Goal: Transaction & Acquisition: Purchase product/service

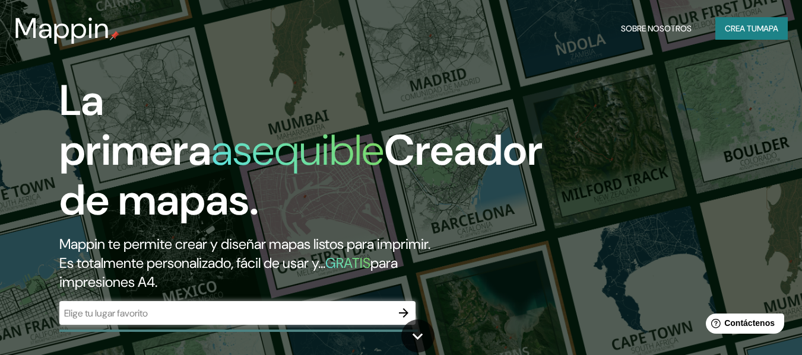
click at [526, 80] on h1 "La primera asequible Creador de mapas." at bounding box center [300, 155] width 483 height 159
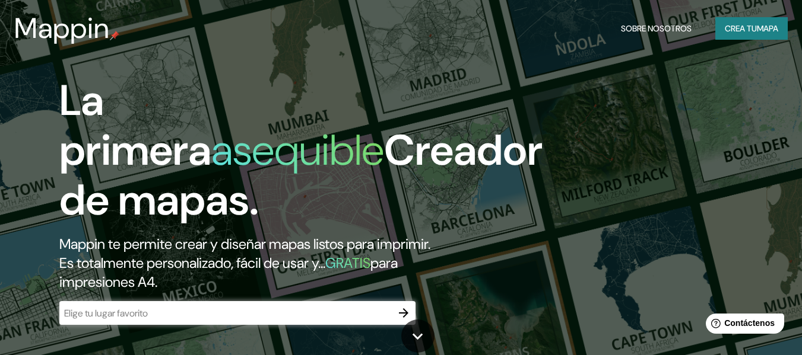
click at [170, 310] on input "text" at bounding box center [225, 314] width 332 height 14
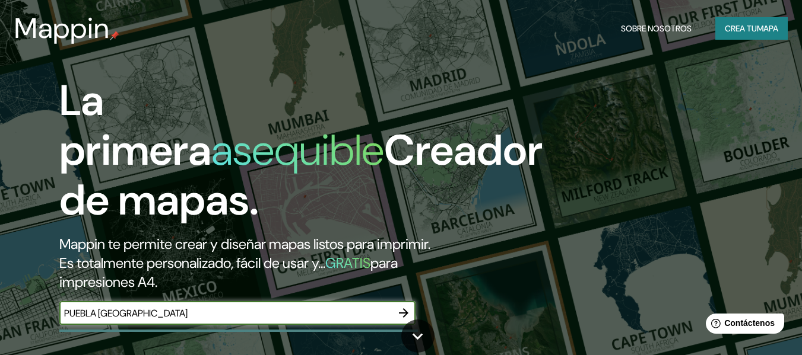
type input "PUEBLA [GEOGRAPHIC_DATA]"
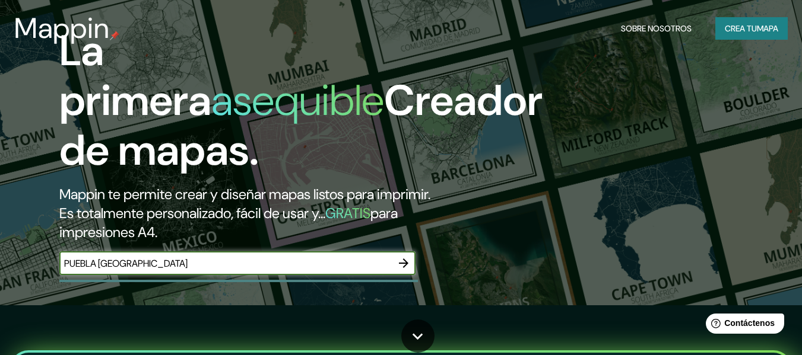
scroll to position [119, 0]
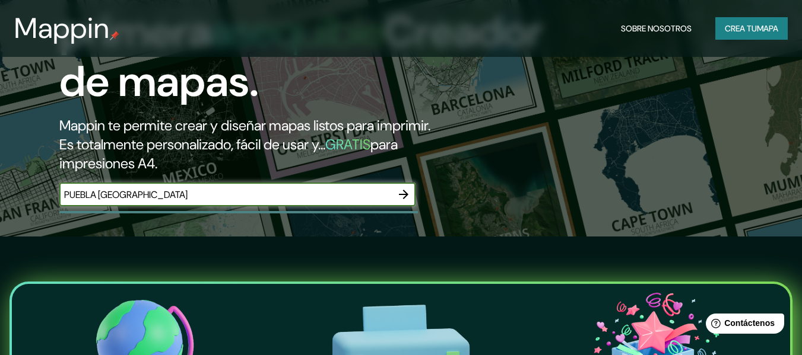
click at [402, 195] on icon "button" at bounding box center [403, 194] width 9 height 9
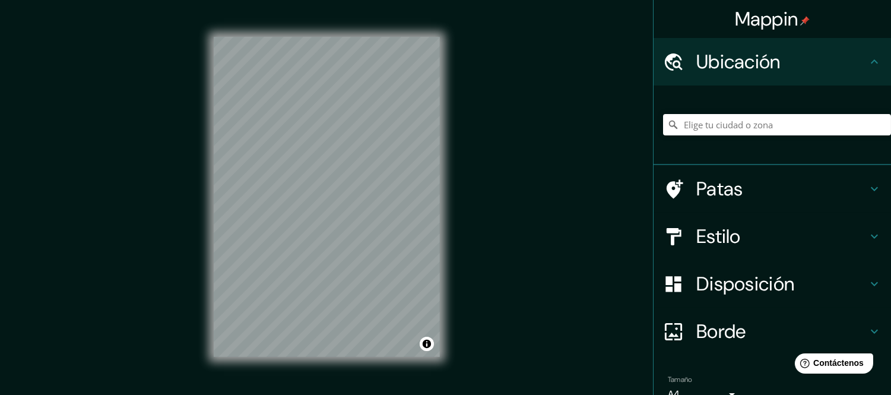
drag, startPoint x: 762, startPoint y: 1, endPoint x: 541, endPoint y: 170, distance: 278.1
click at [542, 169] on div "Mappin Ubicación Patas Estilo Disposición Borde Elige un borde. Consejo : puede…" at bounding box center [445, 206] width 891 height 412
click at [723, 126] on input "Elige tu ciudad o zona" at bounding box center [777, 124] width 228 height 21
click at [780, 120] on input "[GEOGRAPHIC_DATA], [GEOGRAPHIC_DATA], [GEOGRAPHIC_DATA]" at bounding box center [777, 124] width 228 height 21
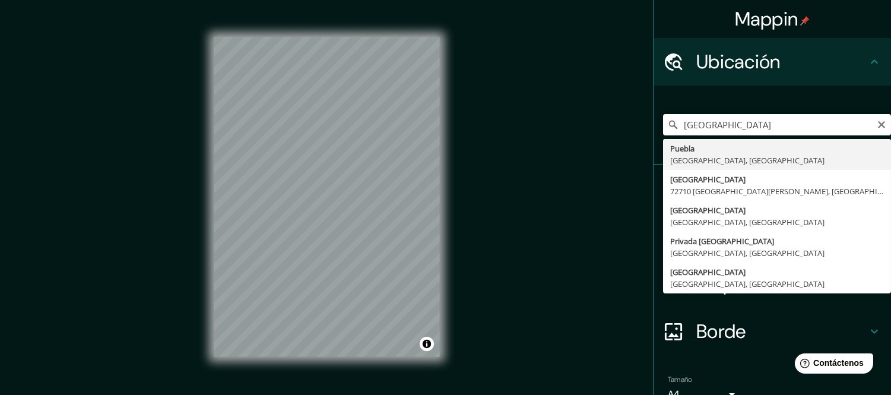
type input "[GEOGRAPHIC_DATA]"
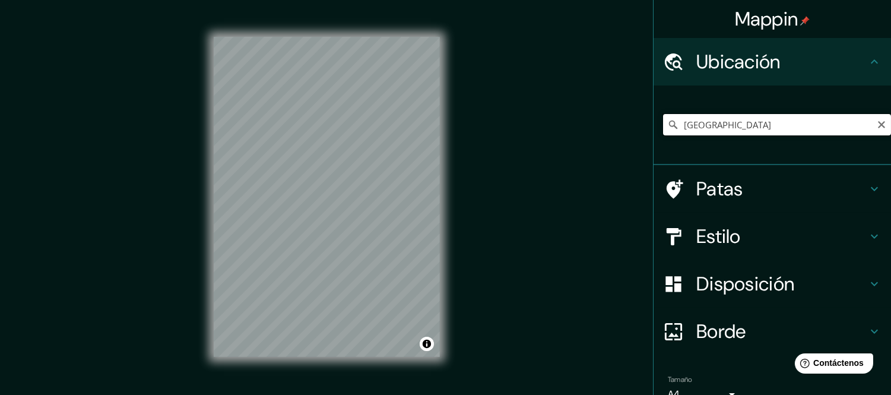
click at [797, 122] on input "[GEOGRAPHIC_DATA]" at bounding box center [777, 124] width 228 height 21
click at [804, 121] on input "[GEOGRAPHIC_DATA]" at bounding box center [777, 124] width 228 height 21
drag, startPoint x: 766, startPoint y: 125, endPoint x: 743, endPoint y: 126, distance: 22.6
click at [743, 126] on input "[GEOGRAPHIC_DATA]" at bounding box center [777, 124] width 228 height 21
click at [799, 119] on input "[GEOGRAPHIC_DATA]" at bounding box center [777, 124] width 228 height 21
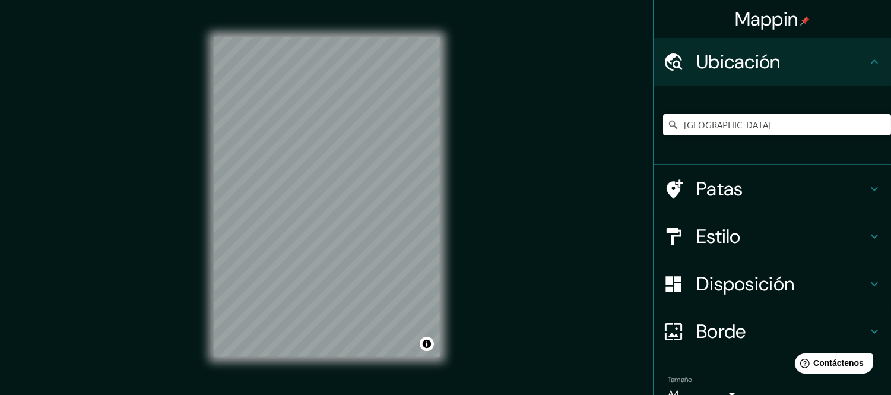
click at [740, 220] on div "Estilo" at bounding box center [771, 235] width 237 height 47
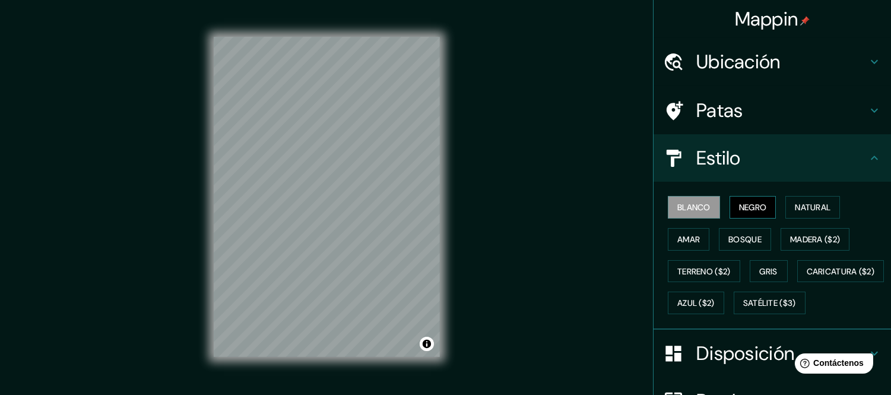
click at [761, 209] on button "Negro" at bounding box center [752, 207] width 47 height 23
click at [795, 208] on font "Natural" at bounding box center [813, 207] width 36 height 11
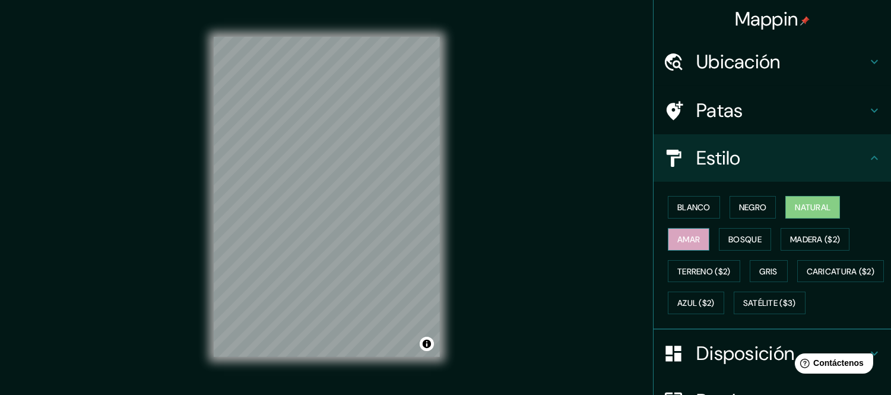
click at [686, 236] on font "Amar" at bounding box center [688, 239] width 23 height 11
click at [729, 236] on font "Bosque" at bounding box center [744, 239] width 33 height 11
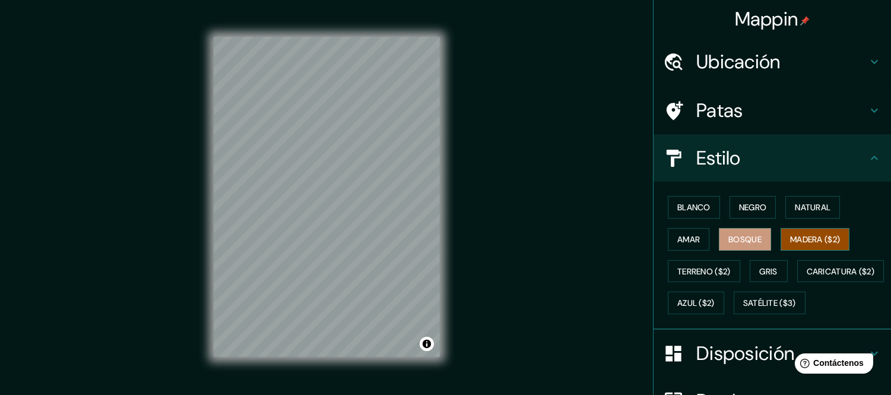
click at [798, 235] on font "Madera ($2)" at bounding box center [815, 239] width 50 height 11
click at [715, 270] on font "Terreno ($2)" at bounding box center [703, 271] width 53 height 11
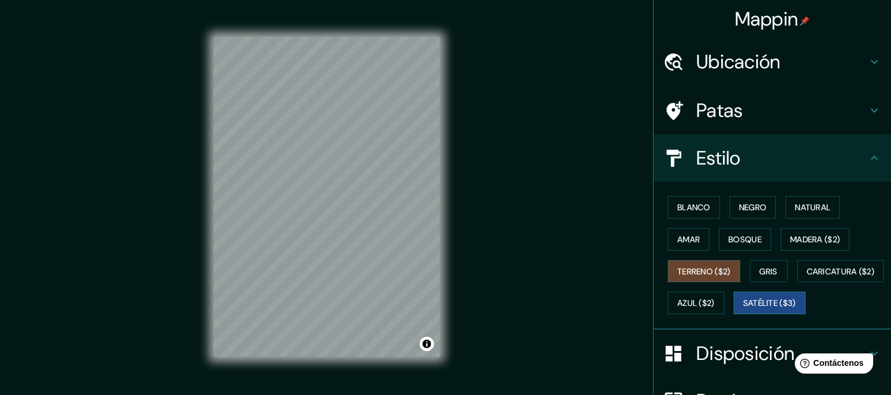
click at [743, 310] on font "Satélite ($3)" at bounding box center [769, 302] width 53 height 15
click at [708, 316] on div "Blanco Negro Natural Amar Bosque Madera ($2) Terreno ($2) Gris Caricatura ($2) …" at bounding box center [777, 255] width 228 height 128
click at [807, 279] on font "Caricatura ($2)" at bounding box center [841, 270] width 68 height 15
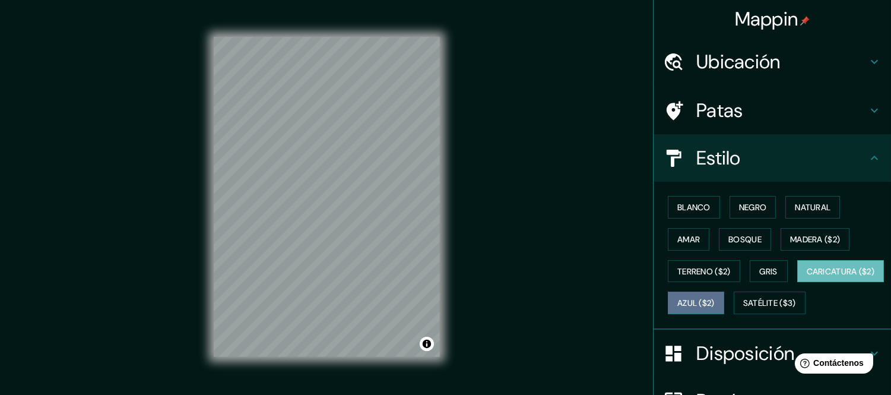
click at [715, 299] on font "Azul ($2)" at bounding box center [695, 303] width 37 height 11
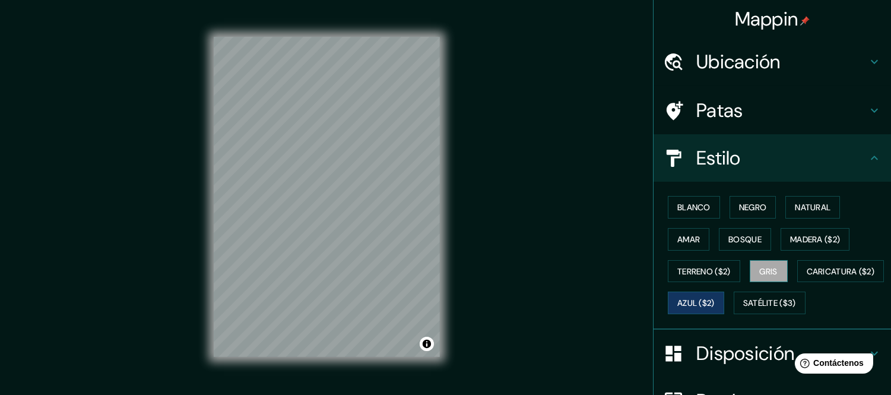
click at [772, 271] on button "Gris" at bounding box center [769, 271] width 38 height 23
click at [717, 274] on font "Terreno ($2)" at bounding box center [703, 271] width 53 height 11
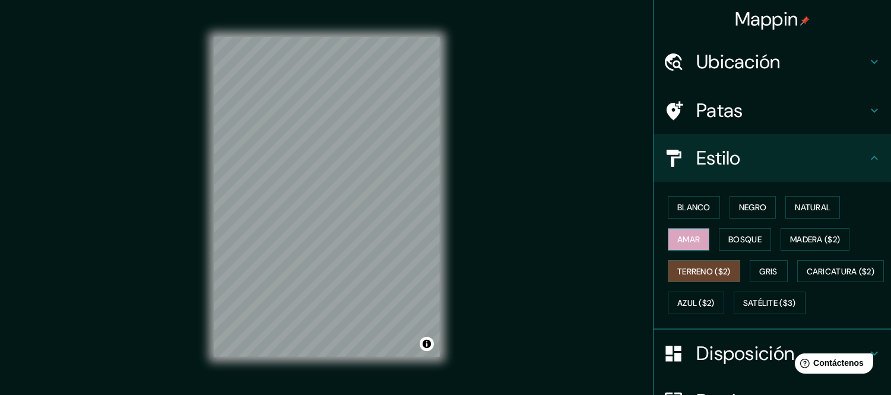
click at [692, 239] on button "Amar" at bounding box center [689, 239] width 42 height 23
click at [719, 240] on button "Bosque" at bounding box center [745, 239] width 52 height 23
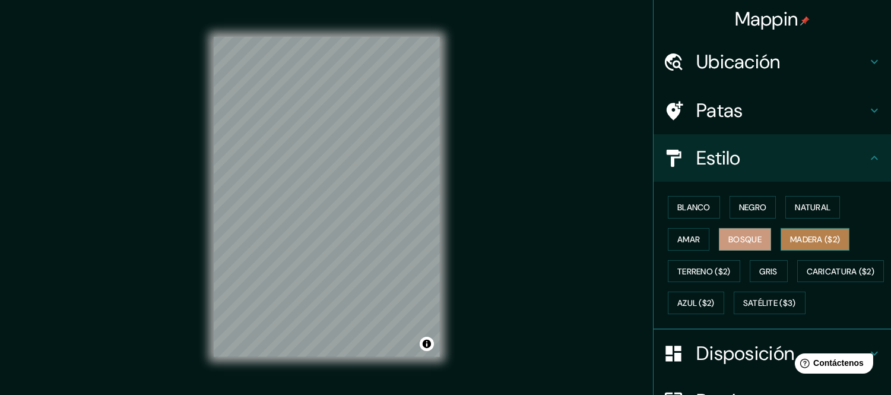
click at [810, 236] on font "Madera ($2)" at bounding box center [815, 239] width 50 height 11
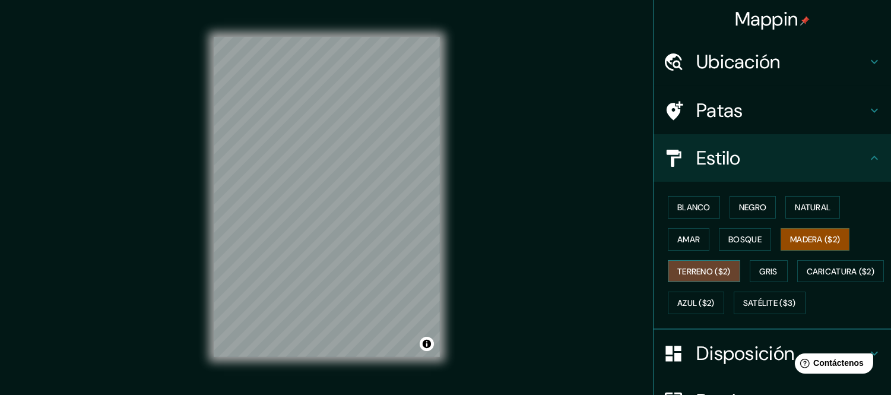
click at [704, 269] on font "Terreno ($2)" at bounding box center [703, 271] width 53 height 11
click at [750, 268] on button "Gris" at bounding box center [769, 271] width 38 height 23
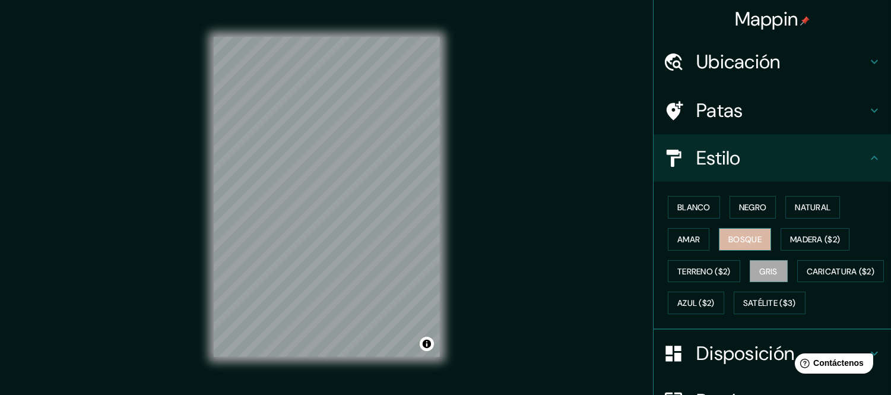
click at [732, 234] on font "Bosque" at bounding box center [744, 239] width 33 height 11
click at [680, 234] on font "Amar" at bounding box center [688, 239] width 23 height 11
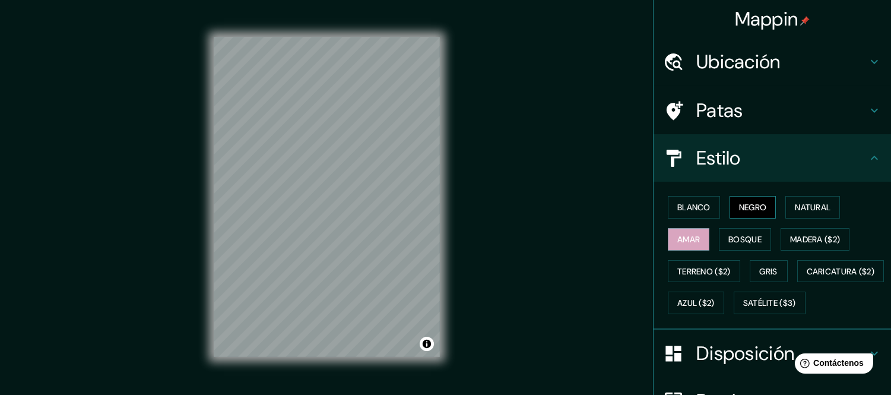
click at [732, 215] on button "Negro" at bounding box center [752, 207] width 47 height 23
click at [710, 209] on button "Blanco" at bounding box center [694, 207] width 52 height 23
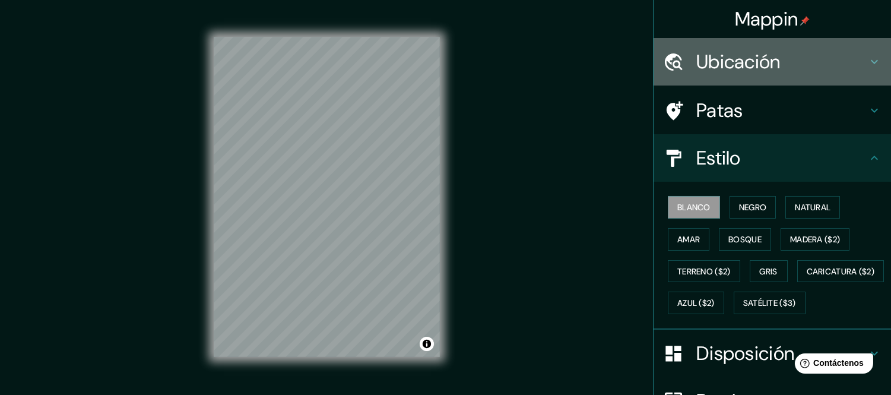
click at [786, 67] on h4 "Ubicación" at bounding box center [781, 62] width 171 height 24
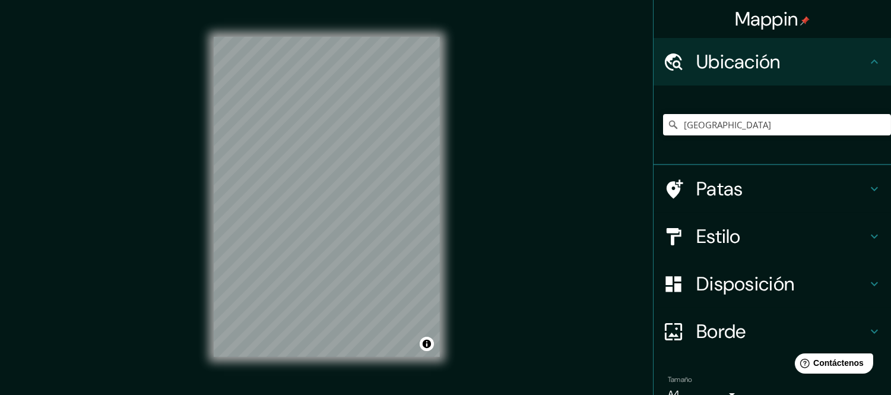
click at [786, 67] on h4 "Ubicación" at bounding box center [781, 62] width 171 height 24
click at [777, 177] on h4 "Patas" at bounding box center [781, 189] width 171 height 24
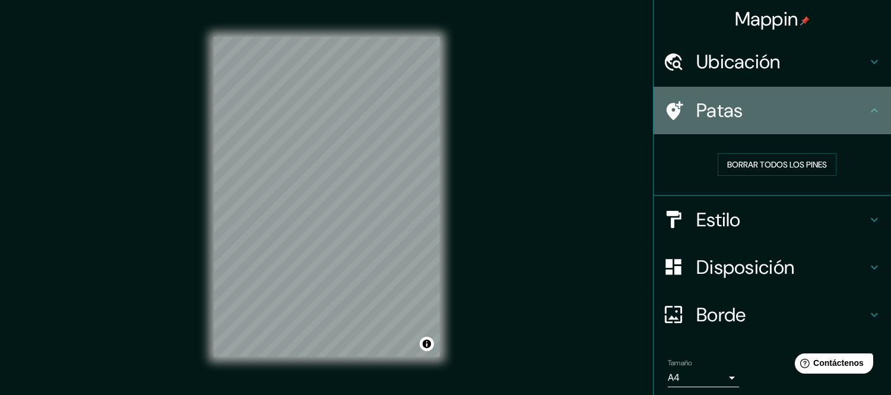
click at [674, 117] on div at bounding box center [679, 110] width 33 height 21
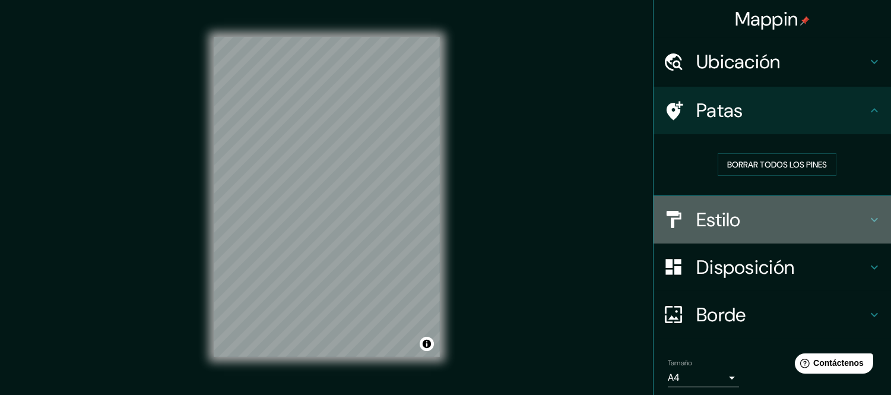
click at [738, 226] on h4 "Estilo" at bounding box center [781, 220] width 171 height 24
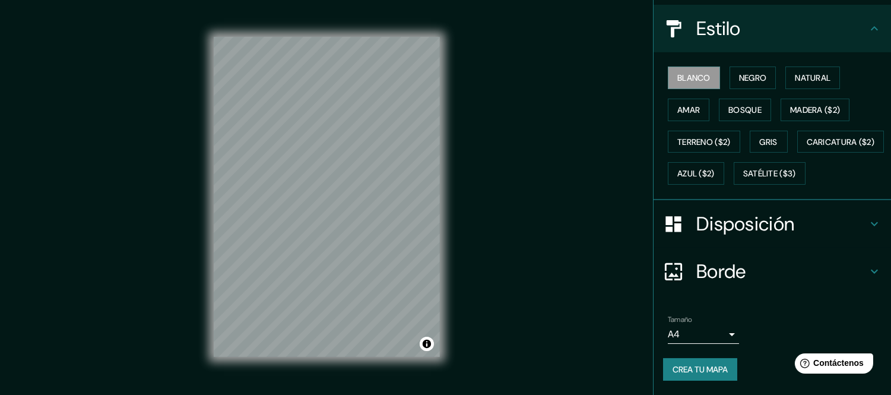
click at [750, 223] on font "Disposición" at bounding box center [745, 223] width 98 height 25
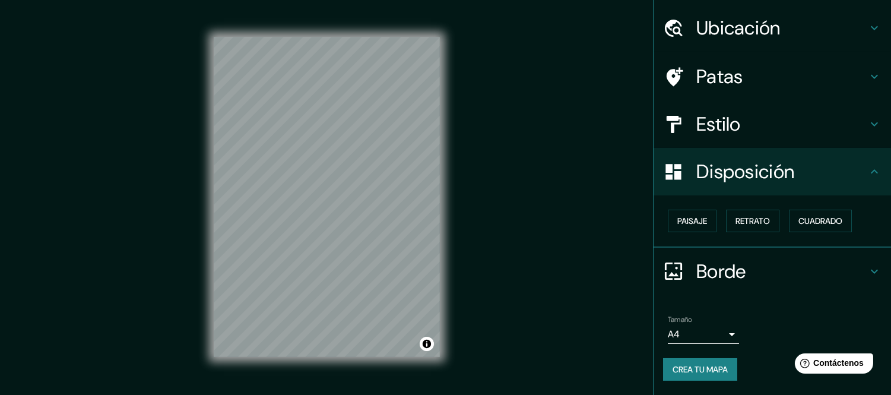
scroll to position [31, 0]
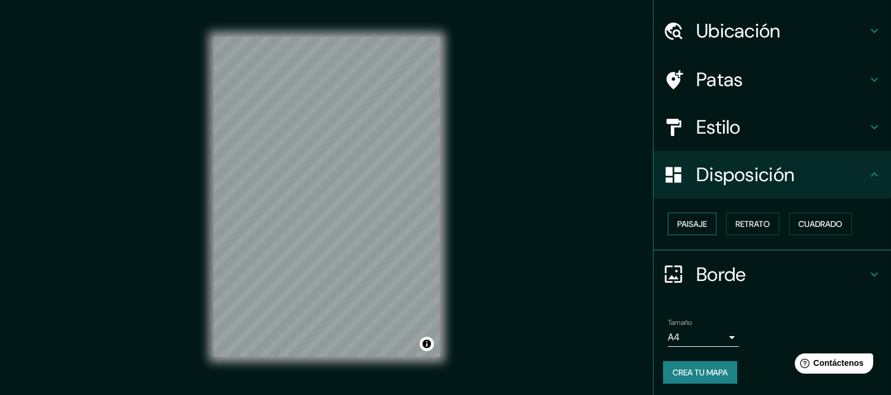
click at [695, 220] on font "Paisaje" at bounding box center [692, 223] width 30 height 11
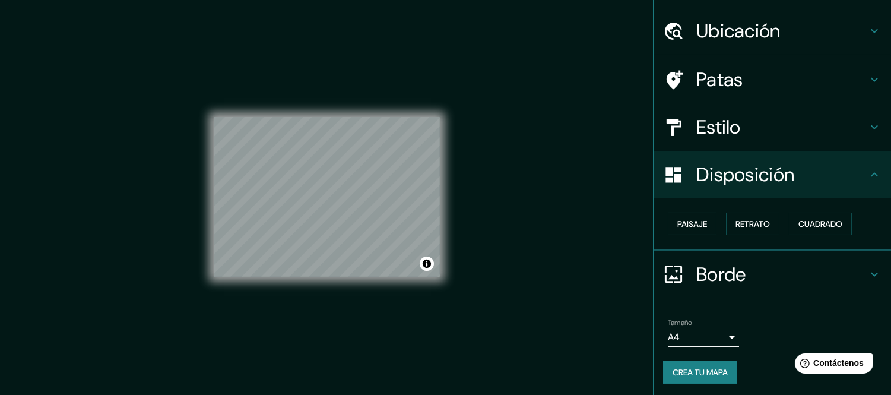
click at [695, 220] on font "Paisaje" at bounding box center [692, 223] width 30 height 11
click at [726, 220] on button "Retrato" at bounding box center [752, 223] width 53 height 23
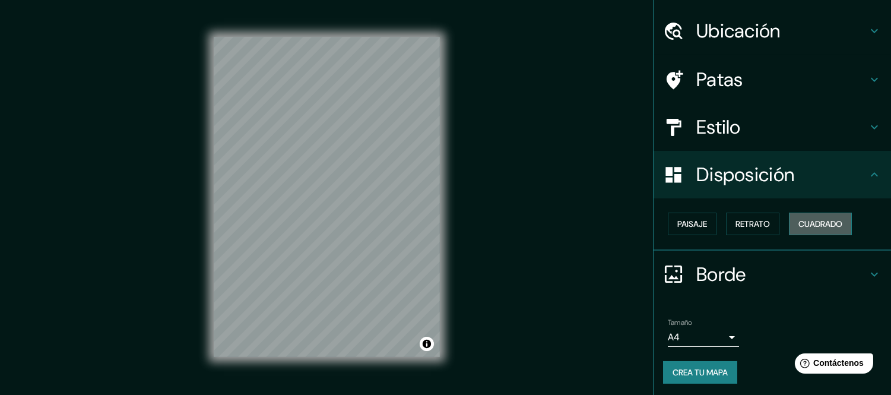
click at [799, 223] on font "Cuadrado" at bounding box center [820, 223] width 44 height 11
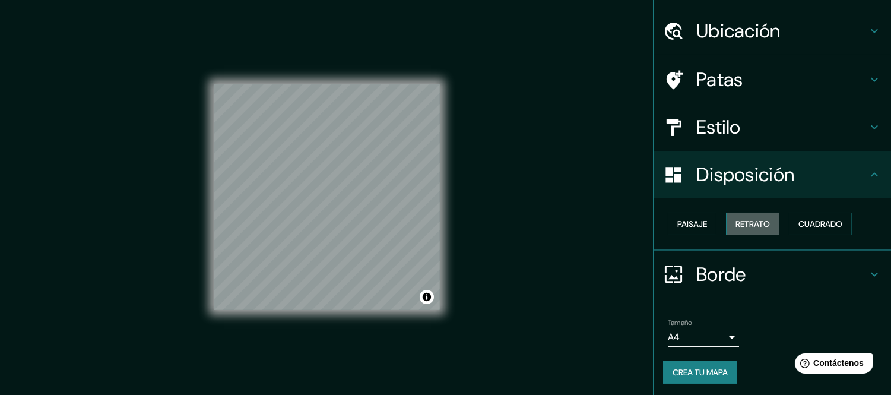
click at [761, 226] on button "Retrato" at bounding box center [752, 223] width 53 height 23
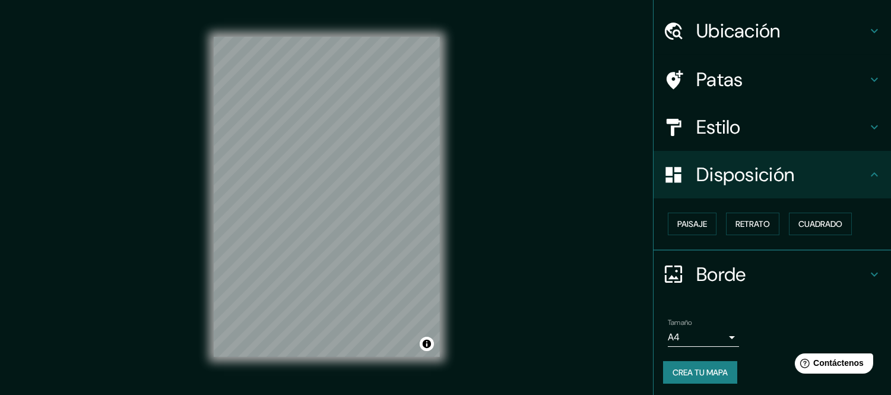
click at [707, 266] on font "Borde" at bounding box center [721, 274] width 50 height 25
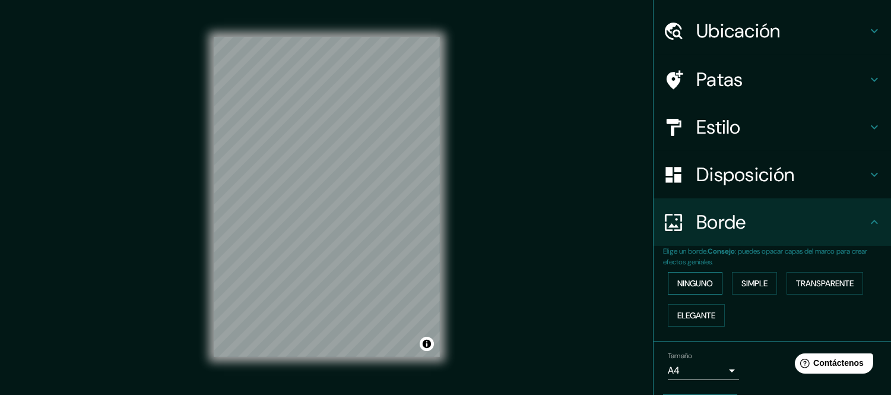
click at [698, 273] on button "Ninguno" at bounding box center [695, 283] width 55 height 23
click at [745, 279] on font "Simple" at bounding box center [754, 283] width 26 height 11
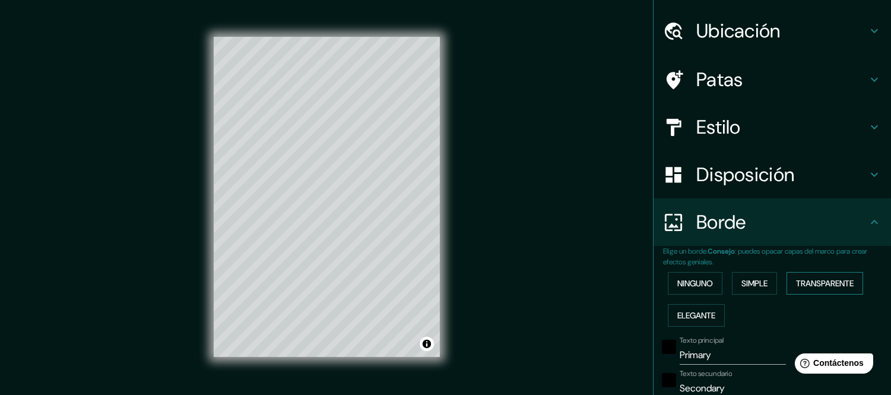
click at [803, 275] on font "Transparente" at bounding box center [825, 282] width 58 height 15
click at [701, 311] on font "Elegante" at bounding box center [696, 315] width 38 height 11
click at [687, 285] on font "Ninguno" at bounding box center [695, 283] width 36 height 11
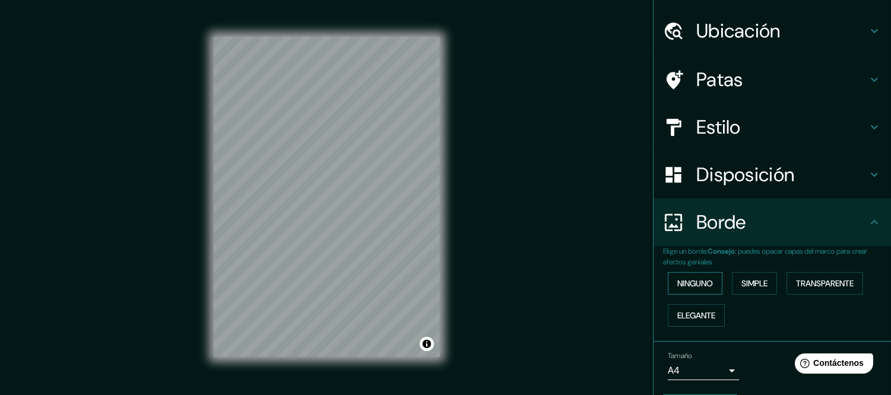
scroll to position [64, 0]
